Goal: Task Accomplishment & Management: Use online tool/utility

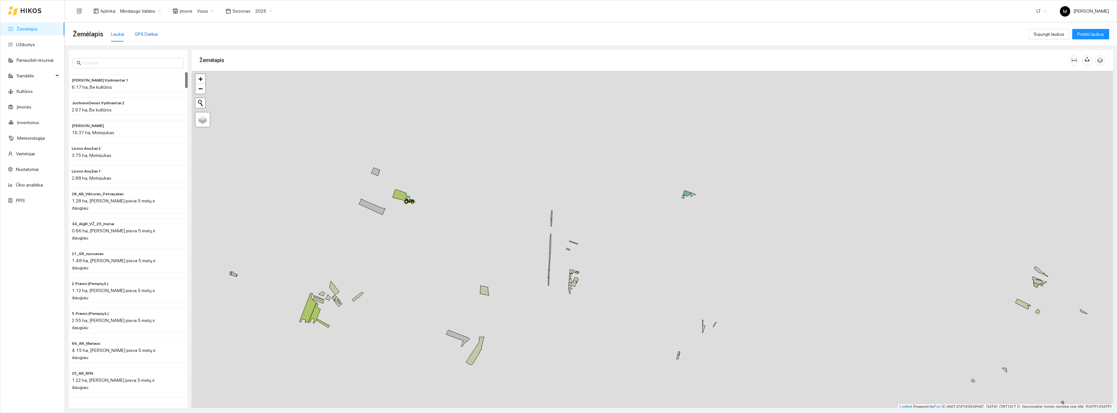
click at [149, 35] on div "GPS Darbai" at bounding box center [146, 34] width 23 height 7
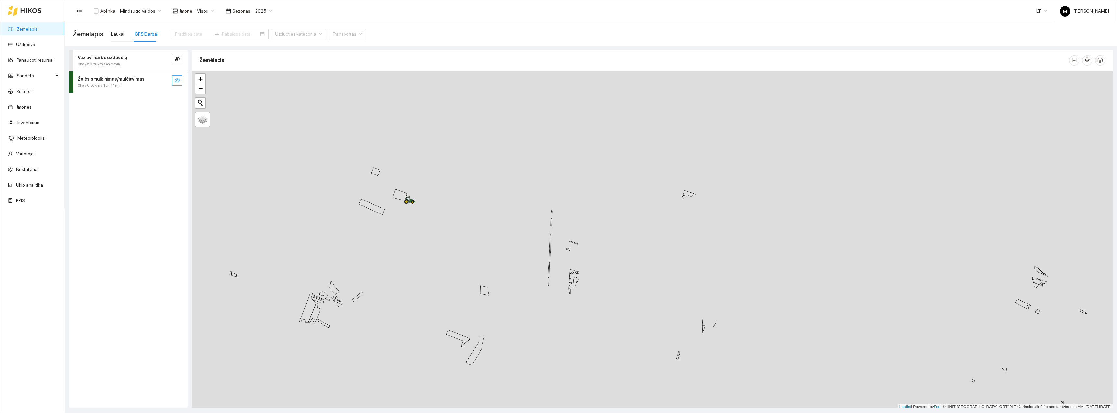
click at [179, 81] on icon "eye-invisible" at bounding box center [177, 80] width 5 height 5
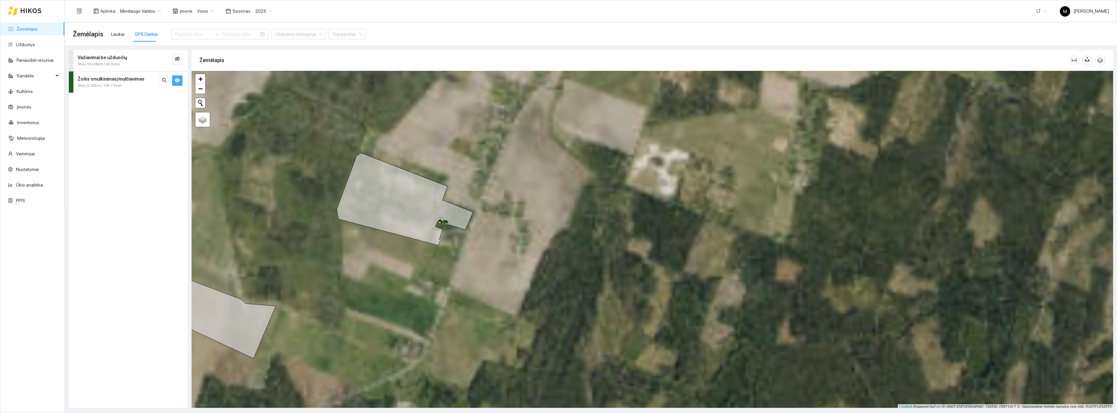
scroll to position [2, 0]
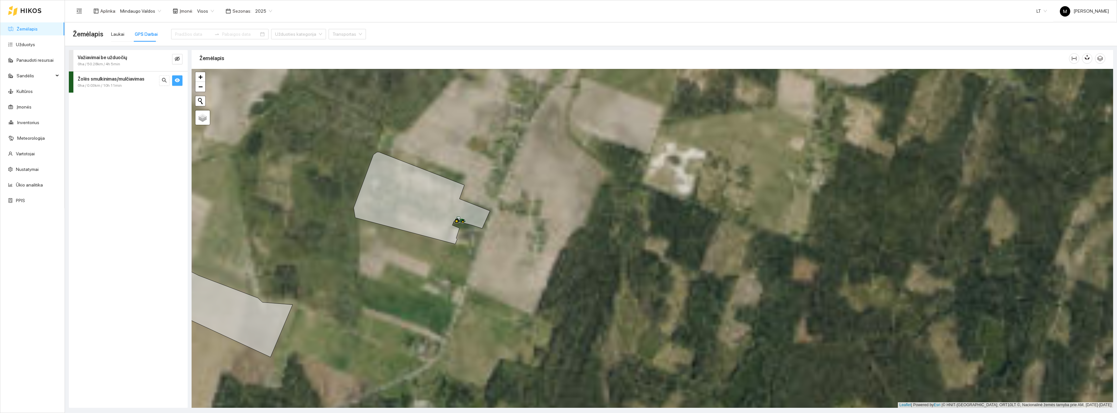
drag, startPoint x: 290, startPoint y: 170, endPoint x: 295, endPoint y: 160, distance: 11.2
click at [313, 169] on div "+ − Nieko nerasta. Bandykite dar kartą. Žemėlapis Palydovas Leaflet | Powered b…" at bounding box center [652, 238] width 921 height 339
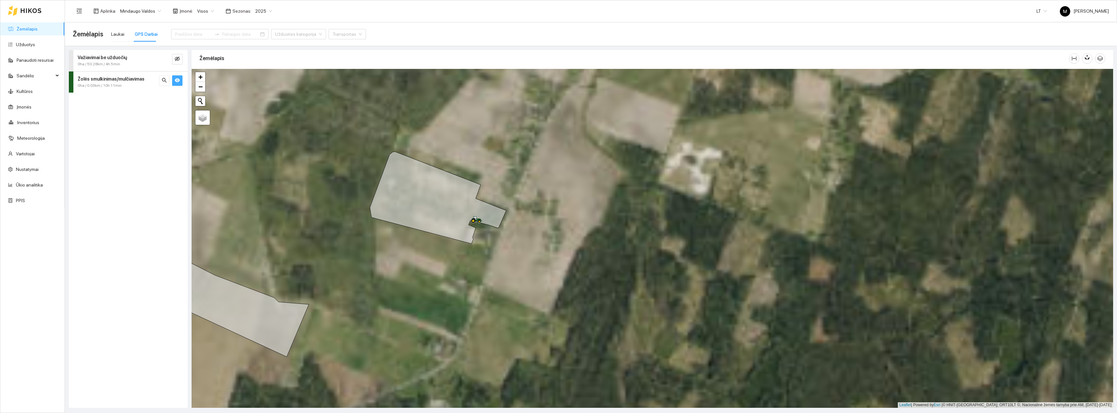
click at [178, 79] on icon "eye" at bounding box center [177, 80] width 5 height 4
click at [178, 79] on icon "eye-invisible" at bounding box center [177, 80] width 5 height 5
click at [175, 81] on icon "eye" at bounding box center [177, 80] width 5 height 4
click at [175, 60] on icon "eye-invisible" at bounding box center [177, 58] width 5 height 5
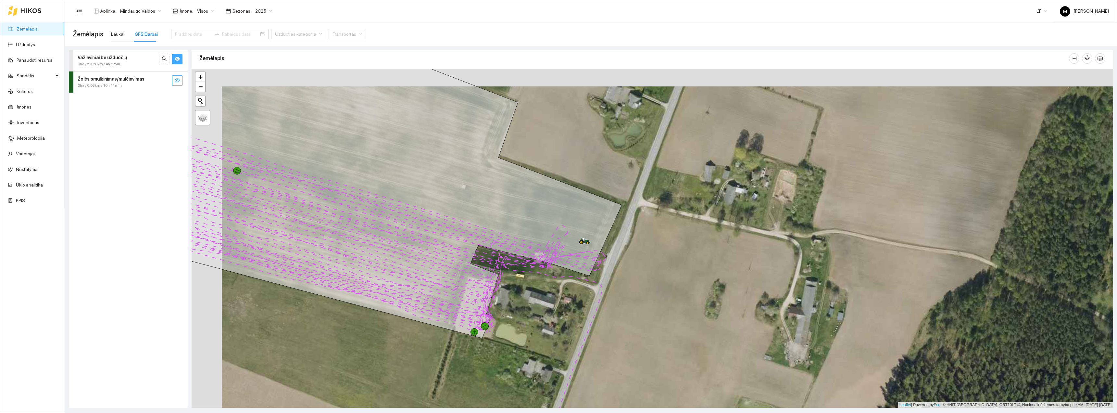
drag, startPoint x: 396, startPoint y: 225, endPoint x: 472, endPoint y: 250, distance: 80.3
click at [470, 257] on icon at bounding box center [375, 195] width 493 height 286
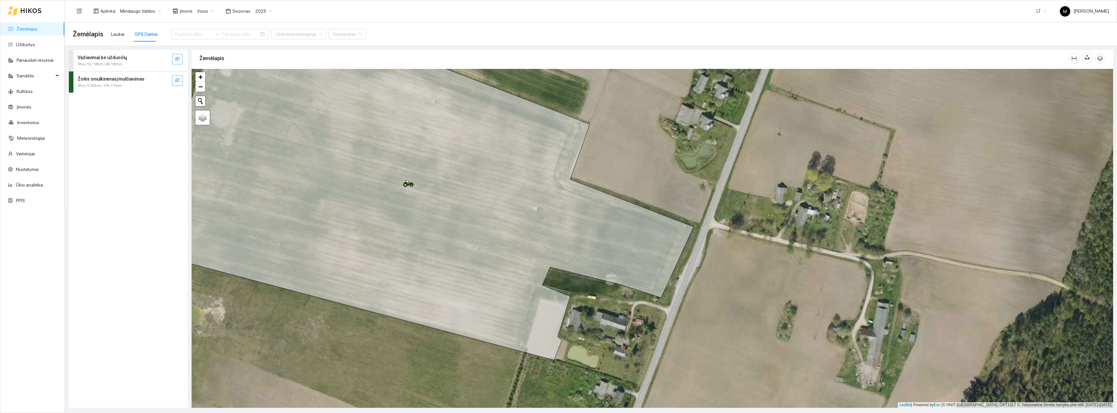
click at [178, 82] on icon "eye-invisible" at bounding box center [177, 80] width 5 height 5
click at [180, 78] on icon "eye" at bounding box center [177, 80] width 5 height 5
click at [177, 59] on icon "eye-invisible" at bounding box center [177, 58] width 5 height 5
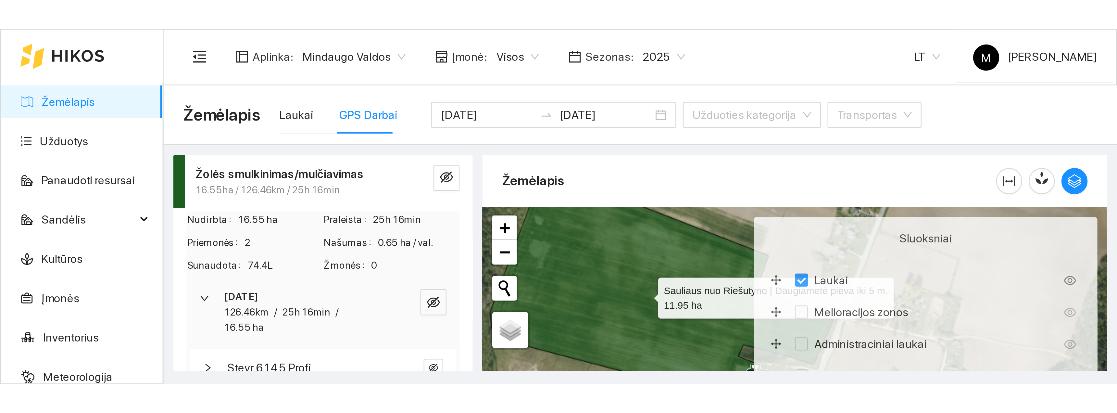
scroll to position [2, 0]
